Goal: Task Accomplishment & Management: Use online tool/utility

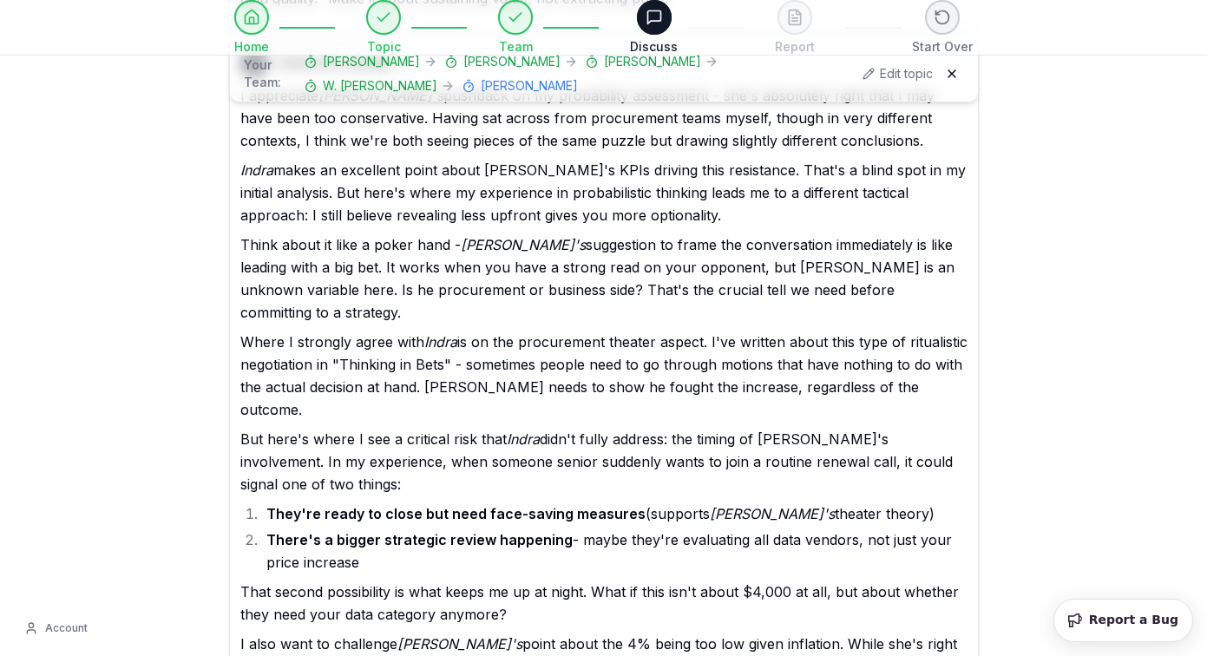
scroll to position [2556, 0]
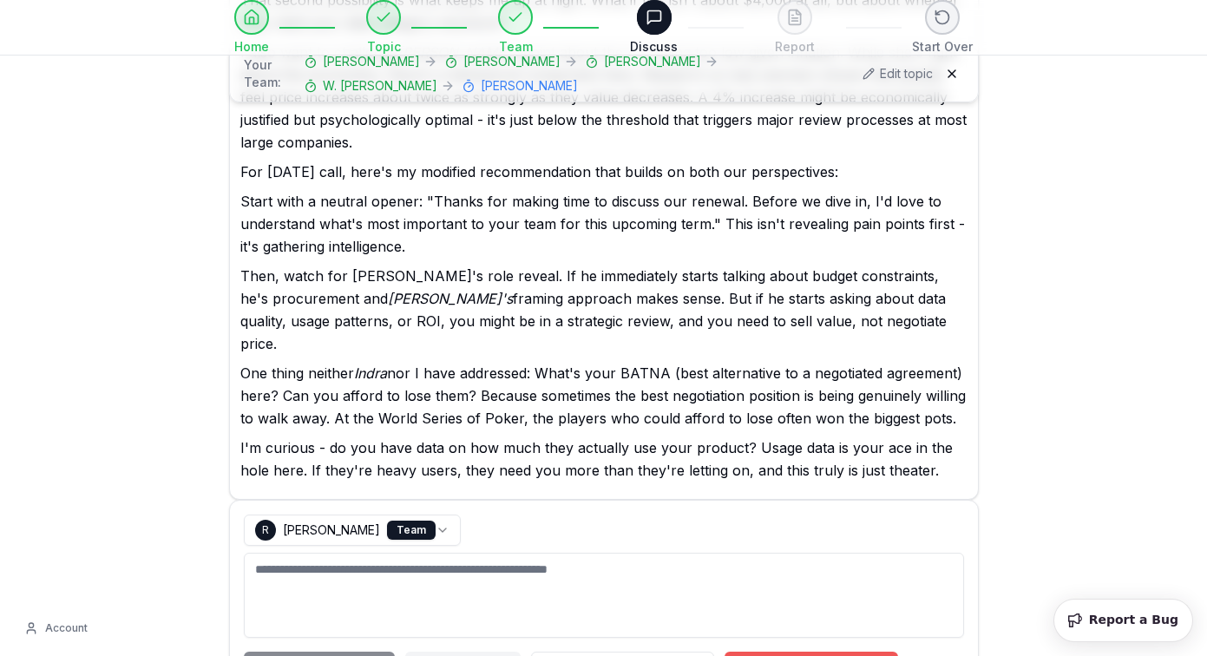
click at [811, 651] on button "End And Get Report" at bounding box center [811, 666] width 174 height 31
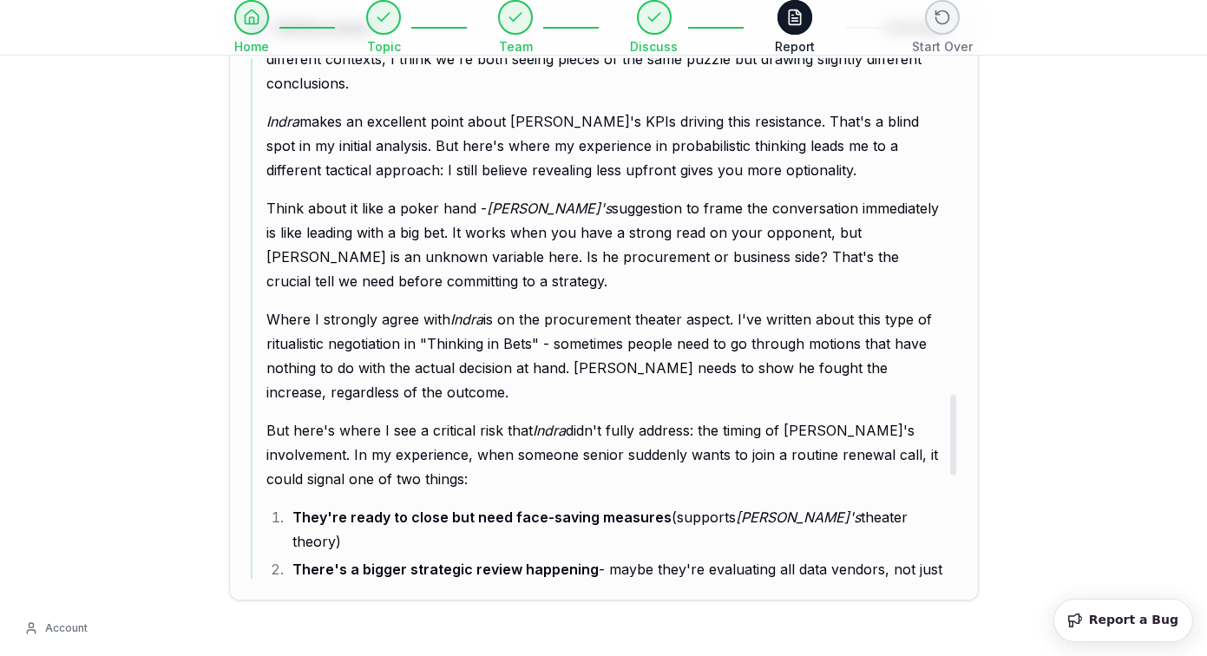
scroll to position [2209, 0]
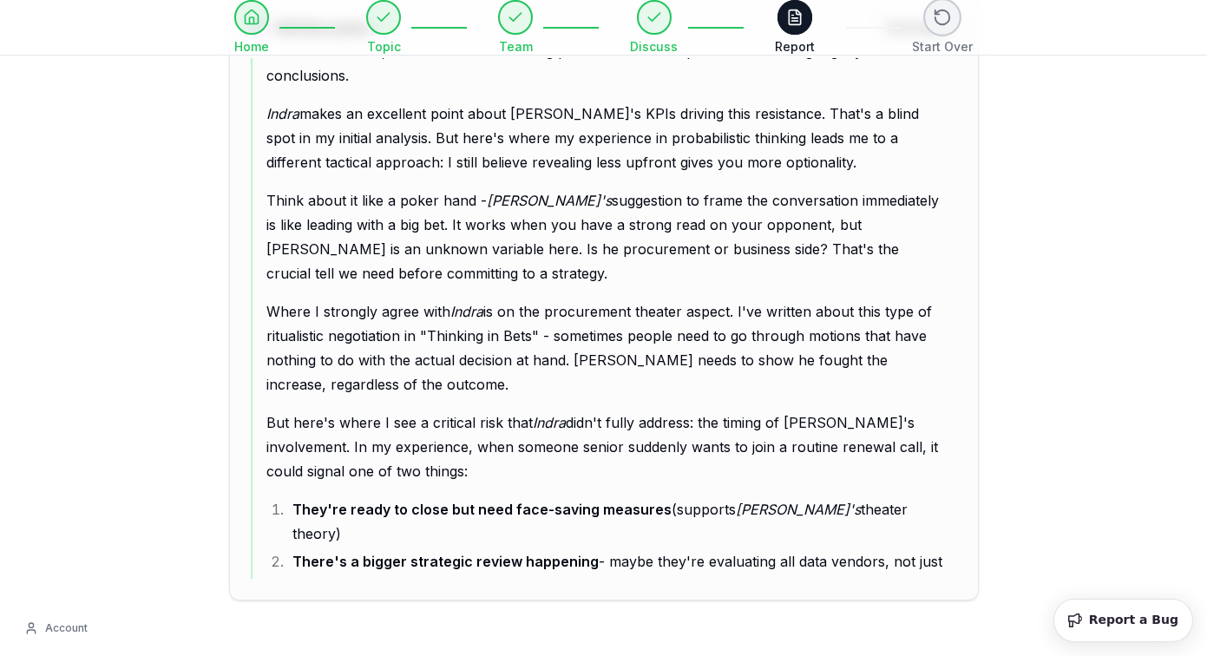
click at [939, 14] on button at bounding box center [942, 17] width 38 height 38
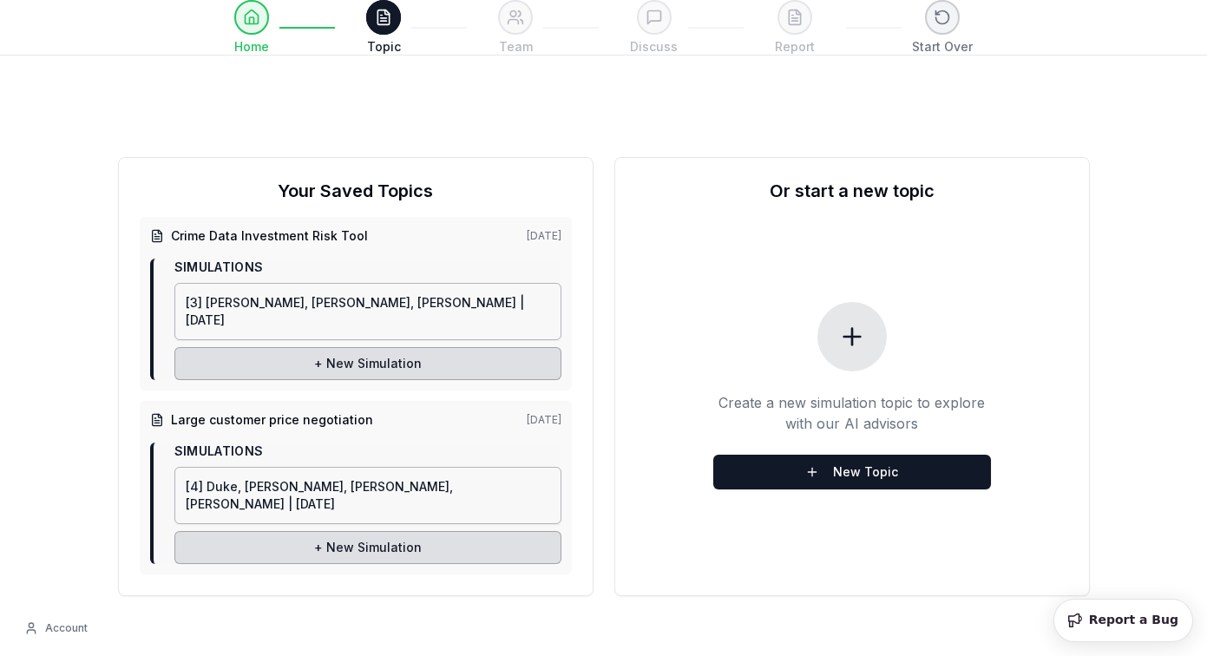
click at [465, 245] on div "Crime Data Investment Risk Tool [DATE]" at bounding box center [355, 235] width 411 height 17
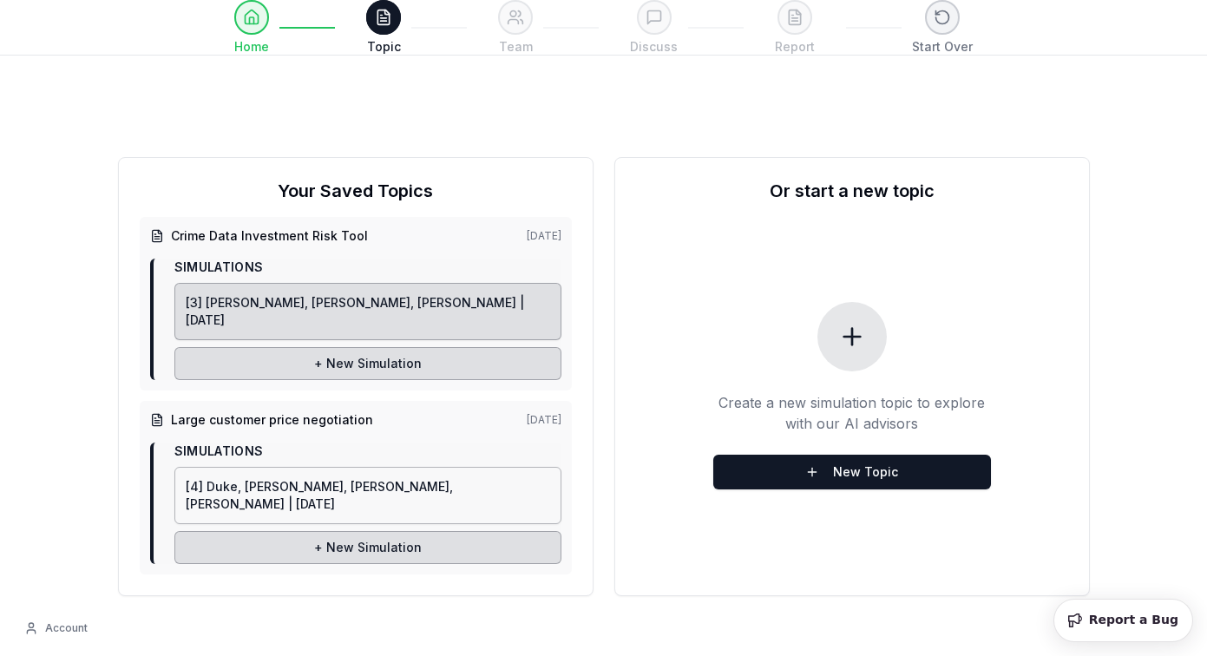
click at [412, 322] on span "[3] [PERSON_NAME], [PERSON_NAME], [PERSON_NAME] | [DATE]" at bounding box center [355, 311] width 338 height 32
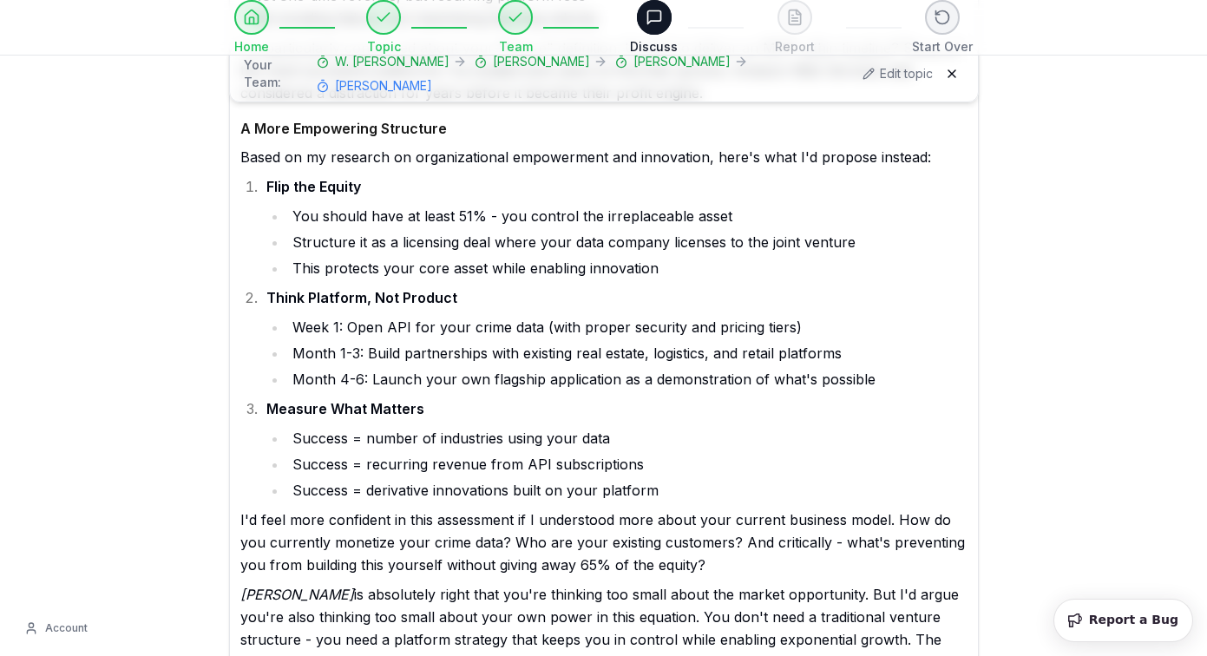
scroll to position [3000, 0]
